Goal: Task Accomplishment & Management: Complete application form

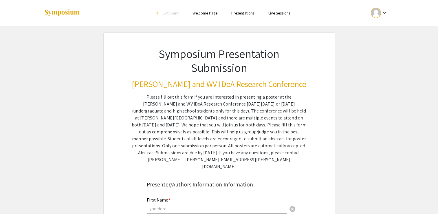
click at [385, 12] on mat-icon "keyboard_arrow_down" at bounding box center [384, 12] width 7 height 7
click at [335, 71] on div at bounding box center [219, 107] width 438 height 214
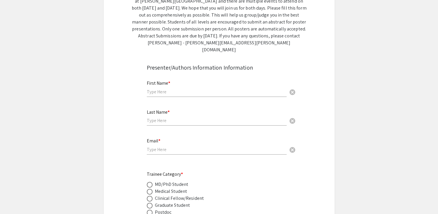
scroll to position [117, 0]
click at [180, 78] on div "First Name * cancel" at bounding box center [217, 85] width 140 height 22
type input "Sruthi"
click at [171, 117] on input "text" at bounding box center [217, 120] width 140 height 6
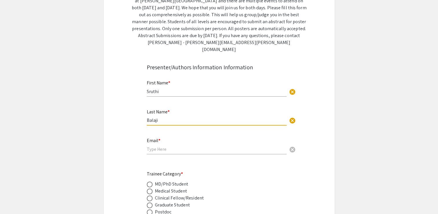
type input "Balaji"
click at [153, 146] on input "email" at bounding box center [217, 149] width 140 height 6
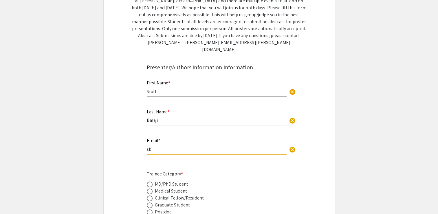
click at [206, 146] on input "sb" at bounding box center [217, 149] width 140 height 6
type input "[EMAIL_ADDRESS][DOMAIN_NAME]"
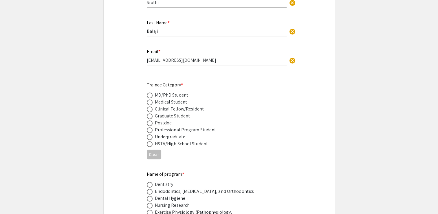
scroll to position [213, 0]
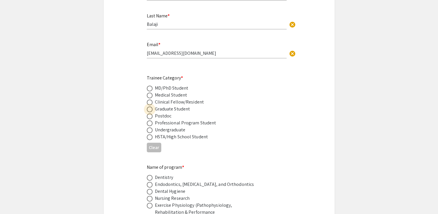
click at [148, 106] on span at bounding box center [150, 109] width 6 height 6
click at [148, 106] on input "radio" at bounding box center [150, 109] width 6 height 6
radio input "true"
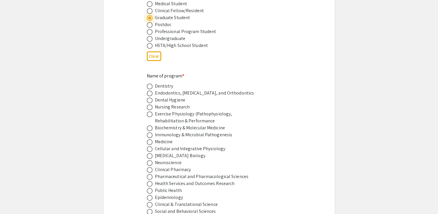
scroll to position [308, 0]
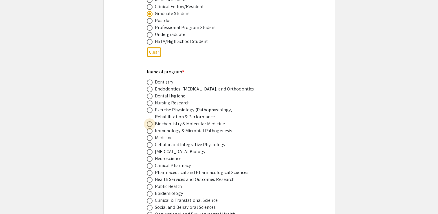
click at [151, 121] on span at bounding box center [150, 124] width 6 height 6
click at [151, 121] on input "radio" at bounding box center [150, 124] width 6 height 6
radio input "true"
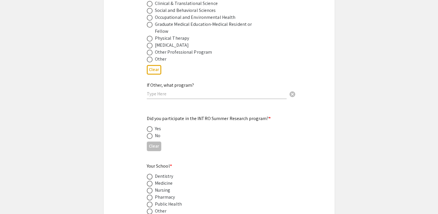
scroll to position [505, 0]
click at [151, 132] on span at bounding box center [150, 135] width 6 height 6
click at [151, 132] on input "radio" at bounding box center [150, 135] width 6 height 6
radio input "true"
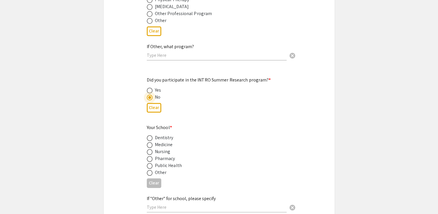
scroll to position [545, 0]
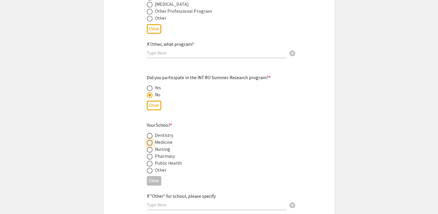
click at [147, 140] on span at bounding box center [150, 143] width 6 height 6
click at [147, 140] on input "radio" at bounding box center [150, 143] width 6 height 6
radio input "true"
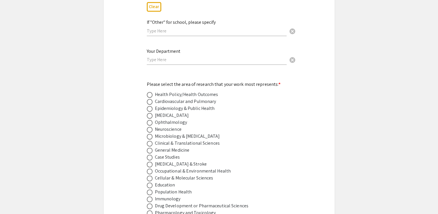
scroll to position [720, 0]
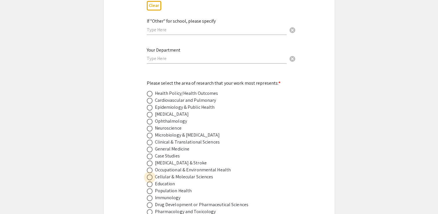
click at [151, 174] on span at bounding box center [150, 177] width 6 height 6
click at [151, 174] on input "radio" at bounding box center [150, 177] width 6 height 6
radio input "true"
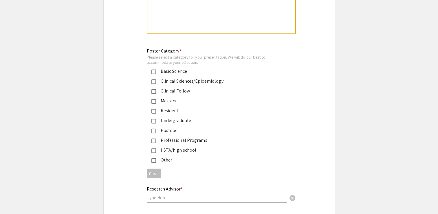
scroll to position [1317, 0]
click at [156, 67] on div "Basic Science" at bounding box center [217, 70] width 122 height 7
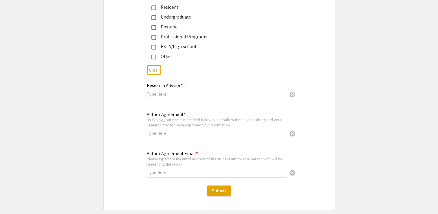
scroll to position [1420, 0]
click at [188, 87] on div "Research Advisor * cancel" at bounding box center [217, 88] width 140 height 22
type input "[PERSON_NAME]"
click at [174, 130] on input "text" at bounding box center [217, 133] width 140 height 6
type input "[PERSON_NAME]"
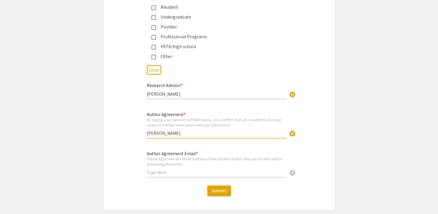
click at [162, 169] on input "text" at bounding box center [217, 172] width 140 height 6
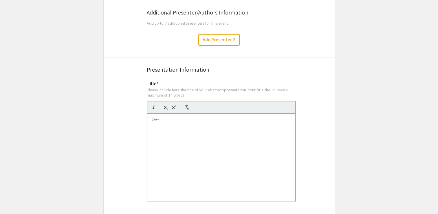
scroll to position [994, 0]
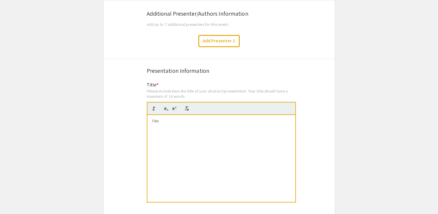
type input "[EMAIL_ADDRESS][DOMAIN_NAME]"
click at [206, 115] on div at bounding box center [221, 158] width 148 height 87
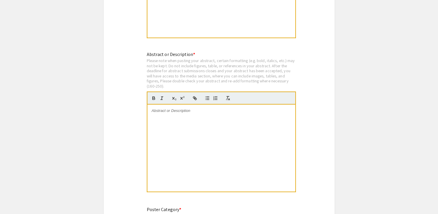
scroll to position [1159, 0]
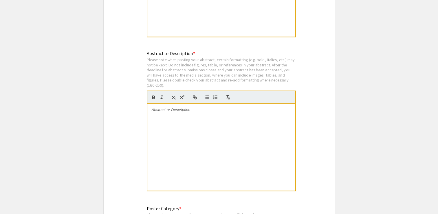
click at [166, 104] on div at bounding box center [221, 147] width 148 height 87
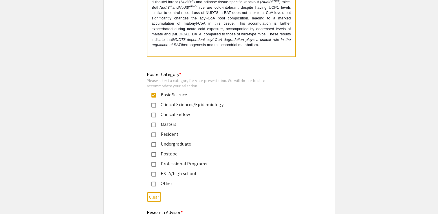
scroll to position [1287, 0]
